Goal: Task Accomplishment & Management: Manage account settings

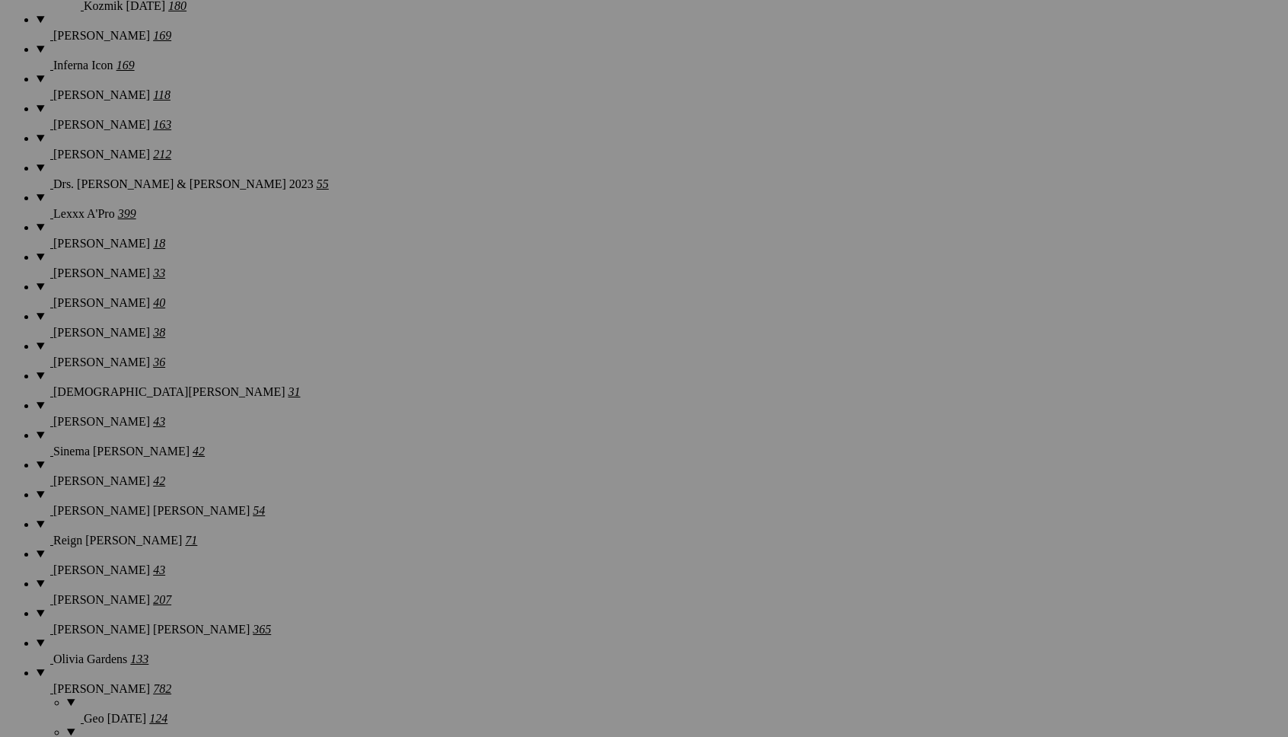
scroll to position [12823, 0]
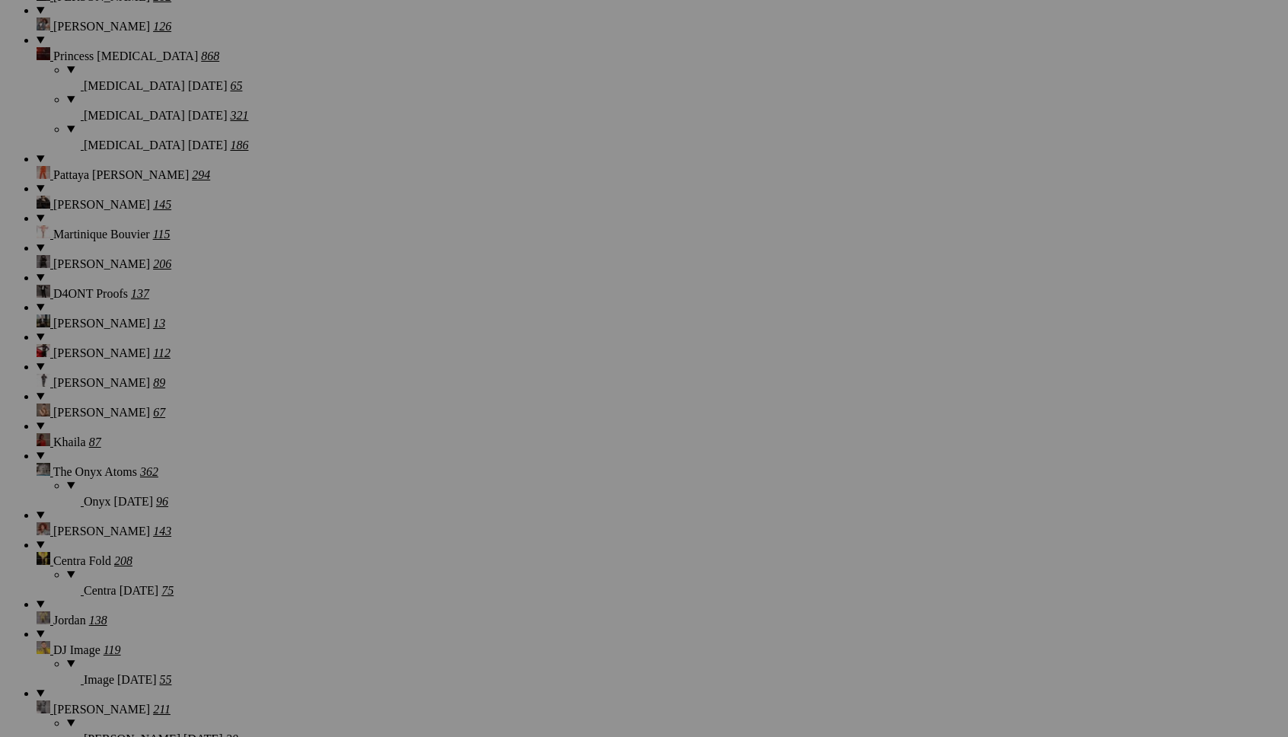
scroll to position [15205, 0]
